Goal: Task Accomplishment & Management: Use online tool/utility

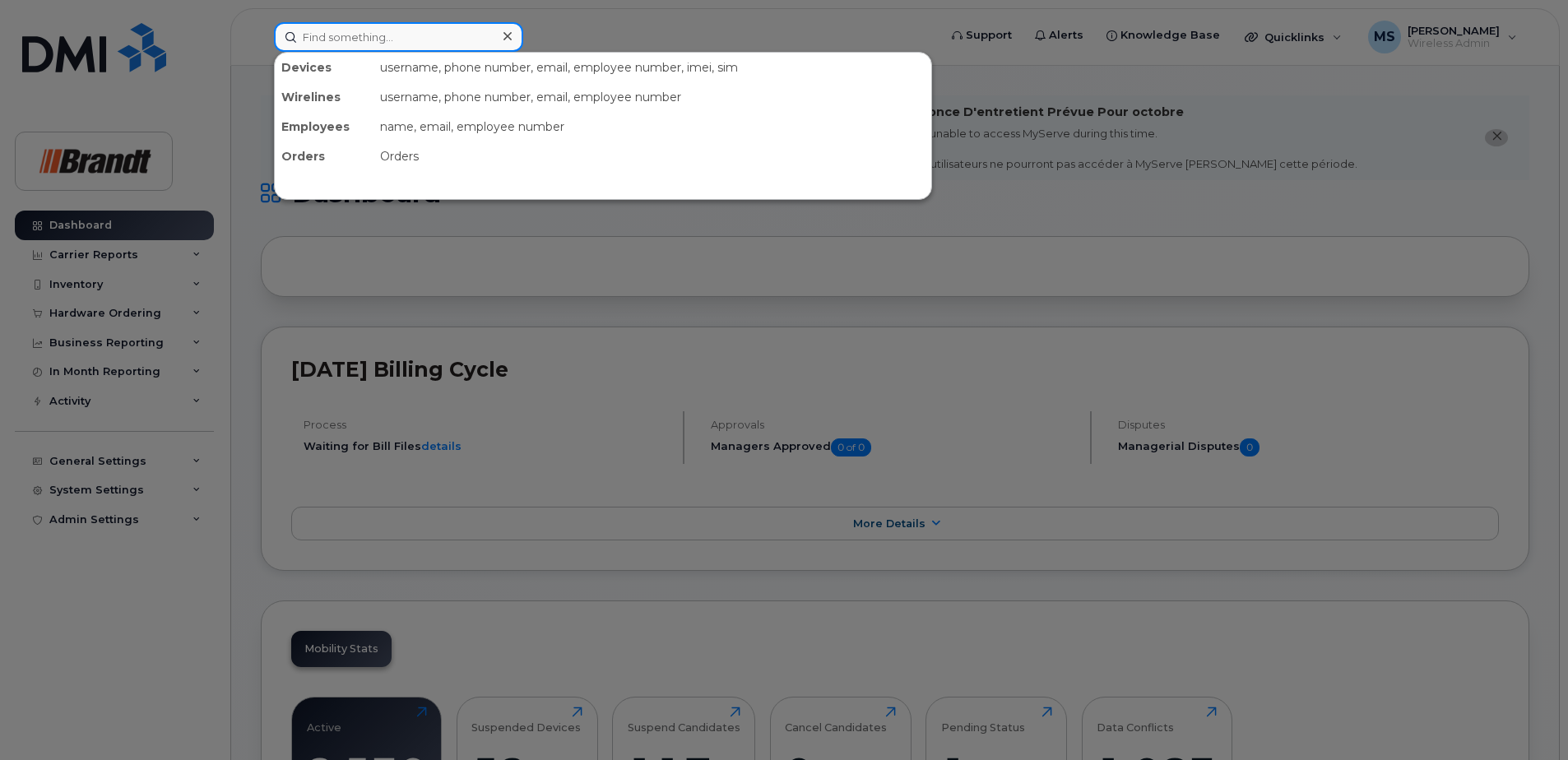
click at [443, 39] on input at bounding box center [398, 37] width 249 height 30
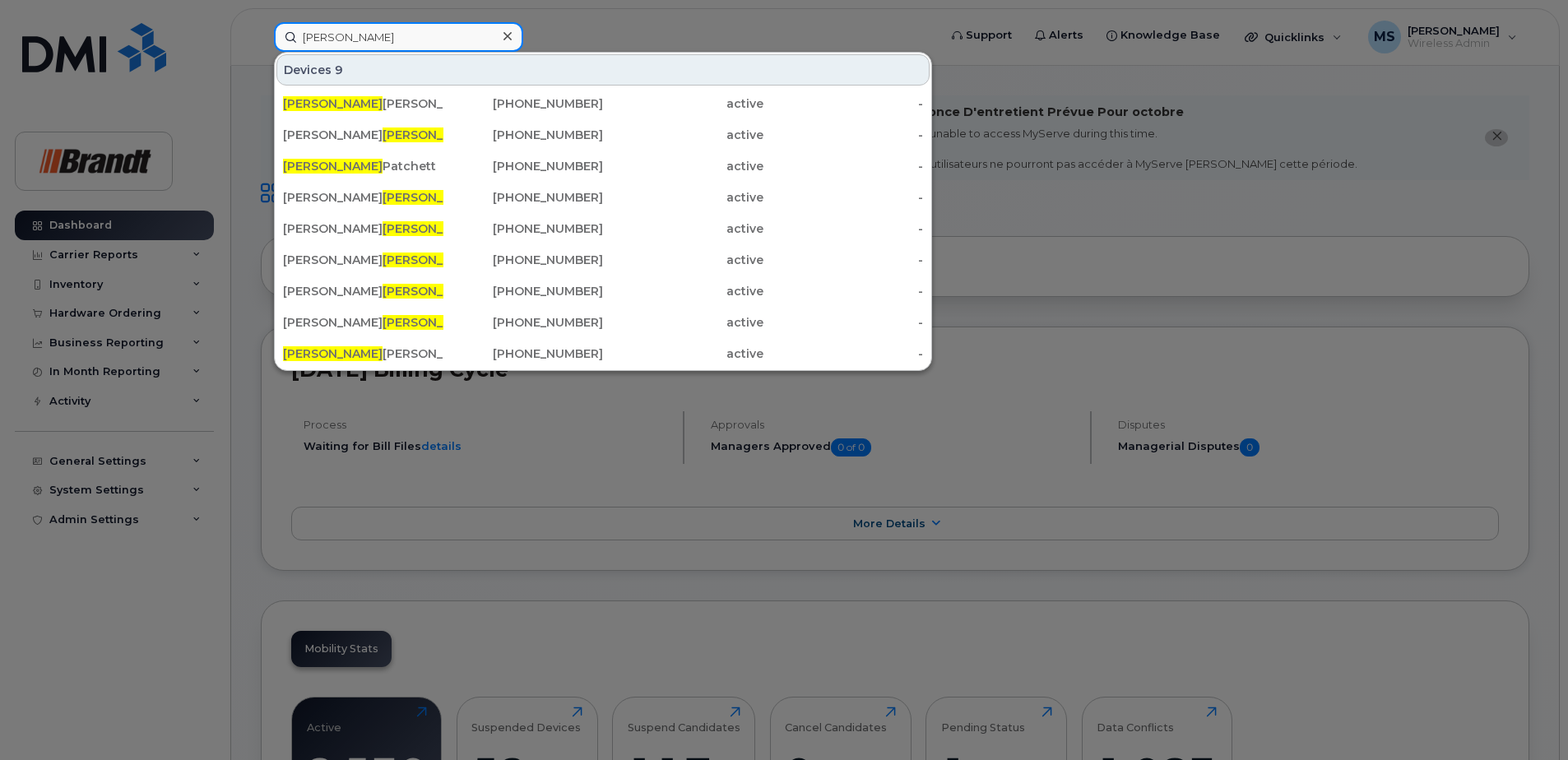
click at [424, 39] on input "[PERSON_NAME]" at bounding box center [398, 37] width 249 height 30
drag, startPoint x: 208, startPoint y: 37, endPoint x: -74, endPoint y: 60, distance: 282.9
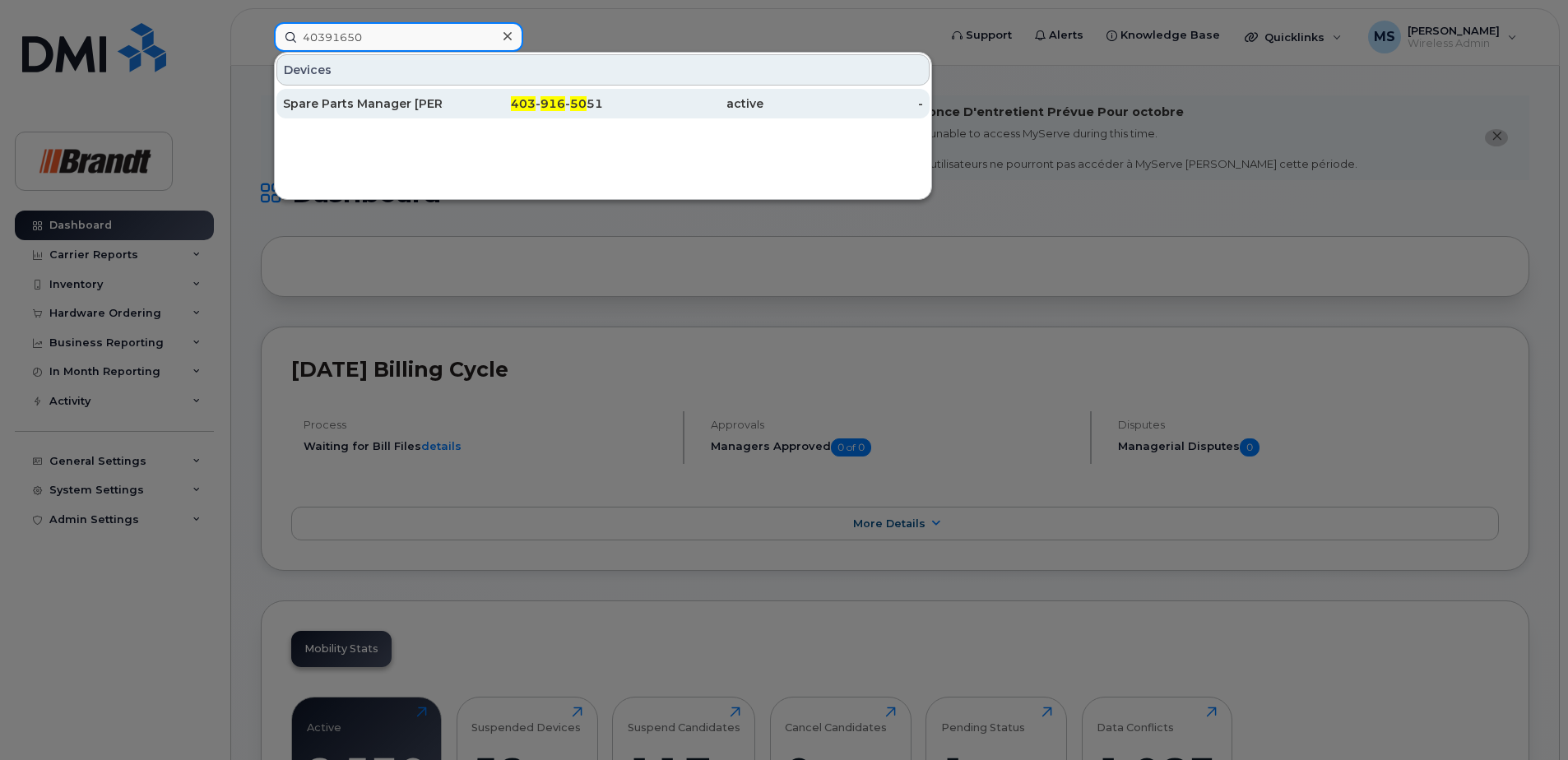
type input "40391650"
click at [561, 112] on div "403 - 916 - 50 51" at bounding box center [523, 103] width 160 height 30
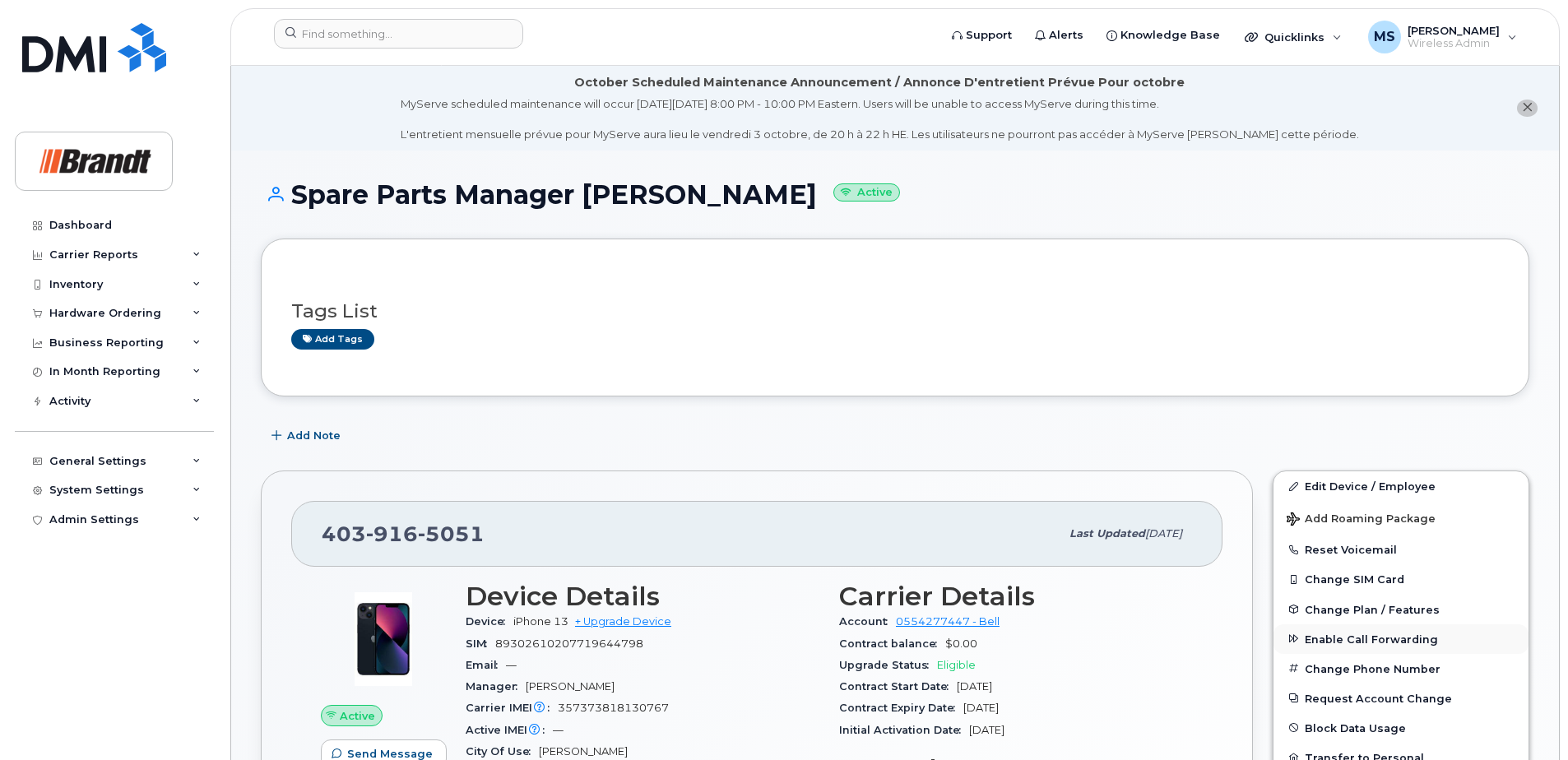
click at [1330, 639] on span "Enable Call Forwarding" at bounding box center [1371, 639] width 133 height 13
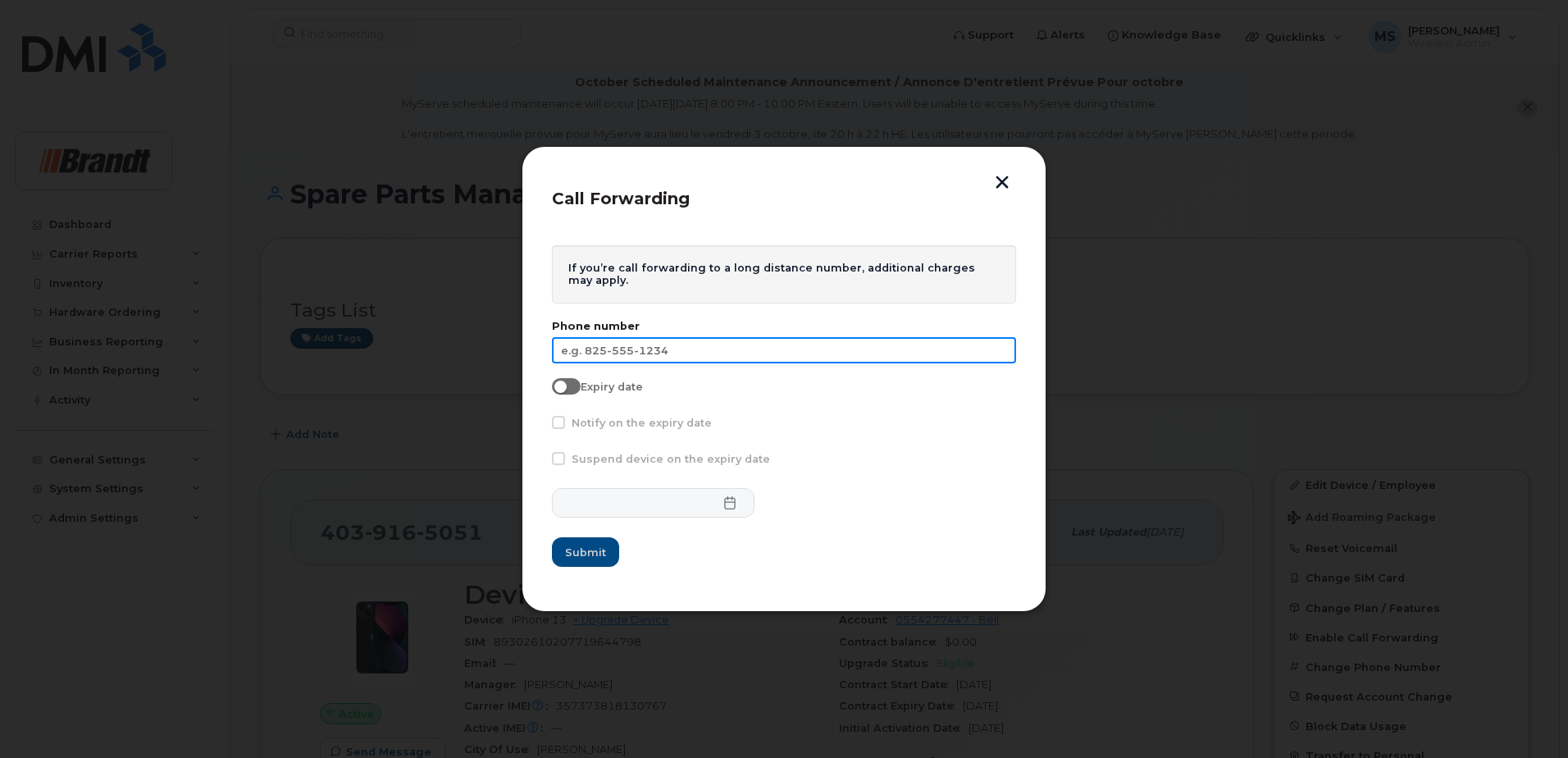
click at [651, 348] on input "text" at bounding box center [784, 350] width 464 height 26
type input "403-741-6686"
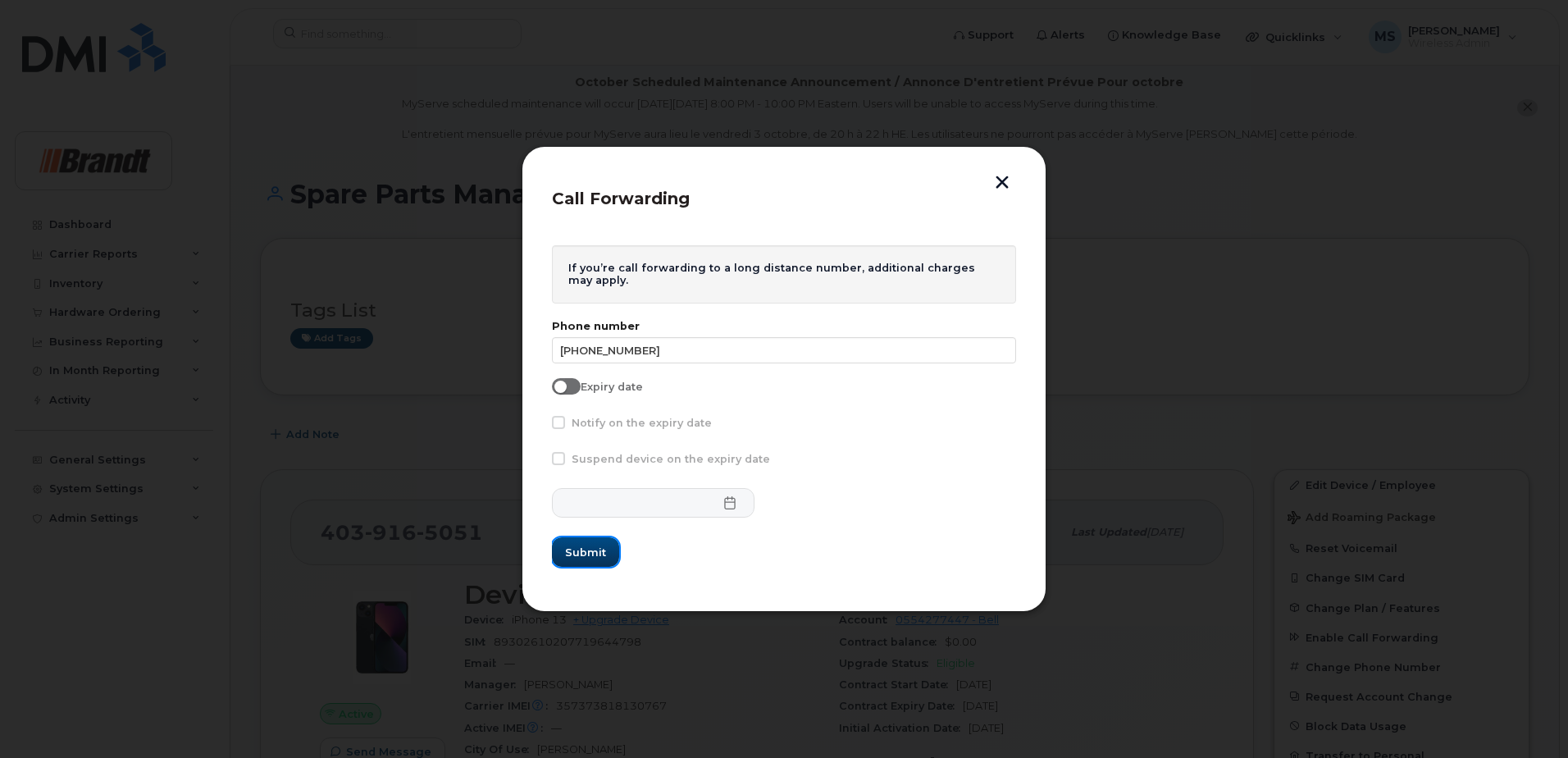
click at [593, 555] on span "Submit" at bounding box center [585, 552] width 41 height 15
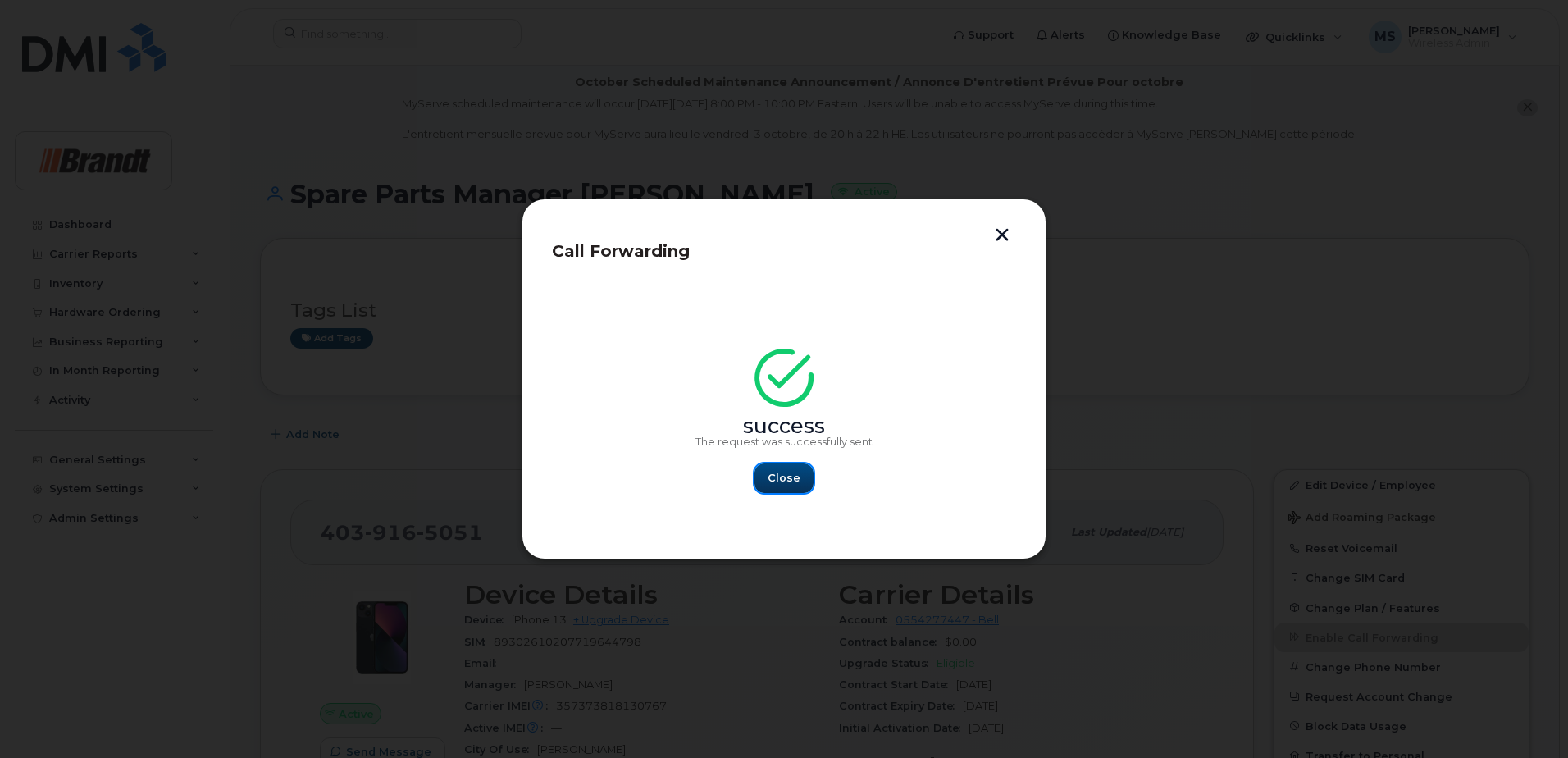
click at [800, 476] on button "Close" at bounding box center [784, 478] width 59 height 29
